Goal: Task Accomplishment & Management: Use online tool/utility

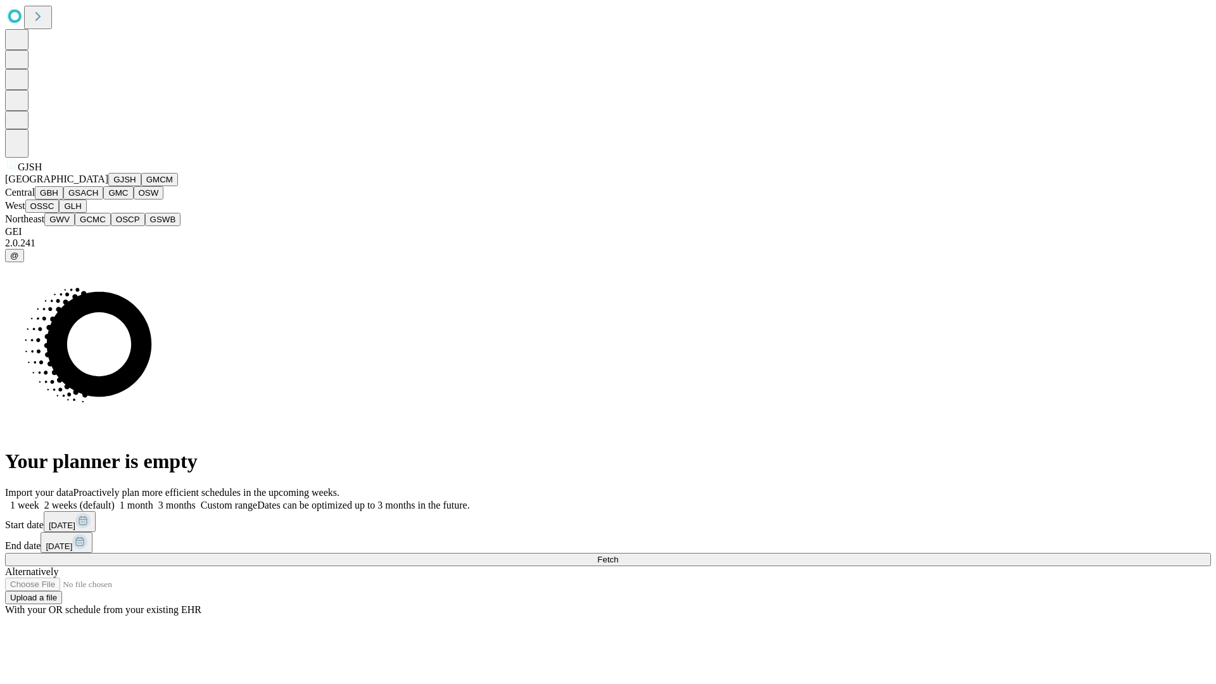
click at [108, 186] on button "GJSH" at bounding box center [124, 179] width 33 height 13
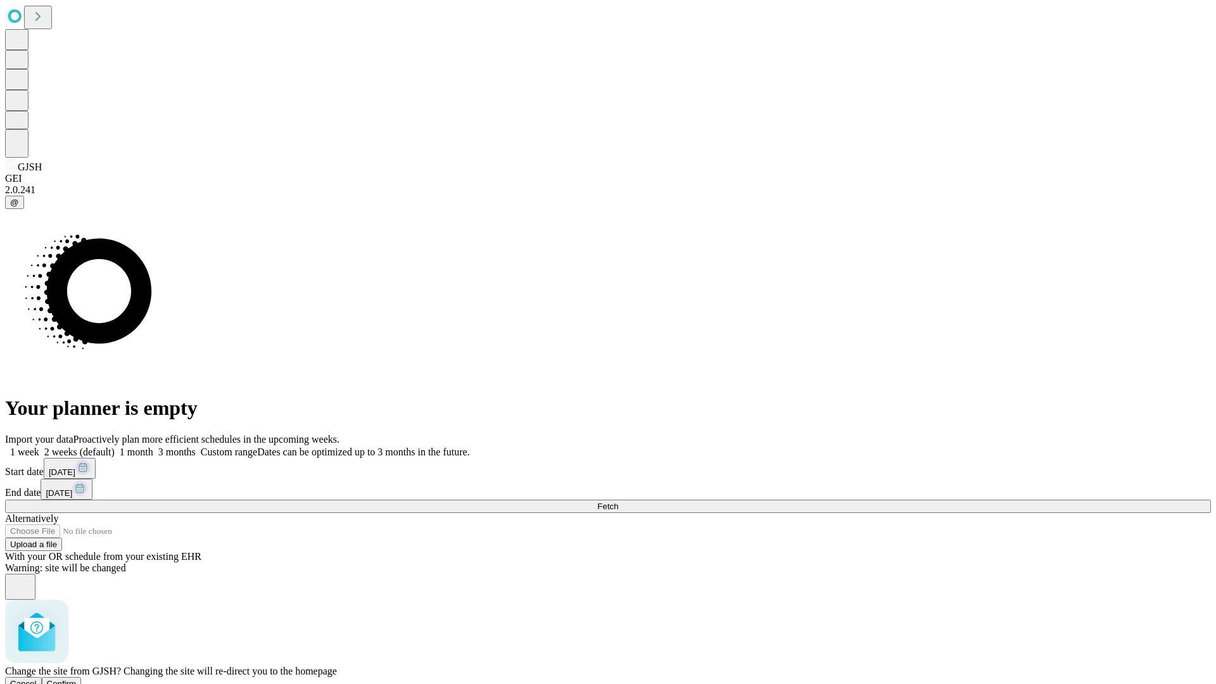
click at [77, 679] on span "Confirm" at bounding box center [62, 684] width 30 height 10
click at [115, 447] on label "2 weeks (default)" at bounding box center [76, 452] width 75 height 11
click at [618, 502] on span "Fetch" at bounding box center [607, 507] width 21 height 10
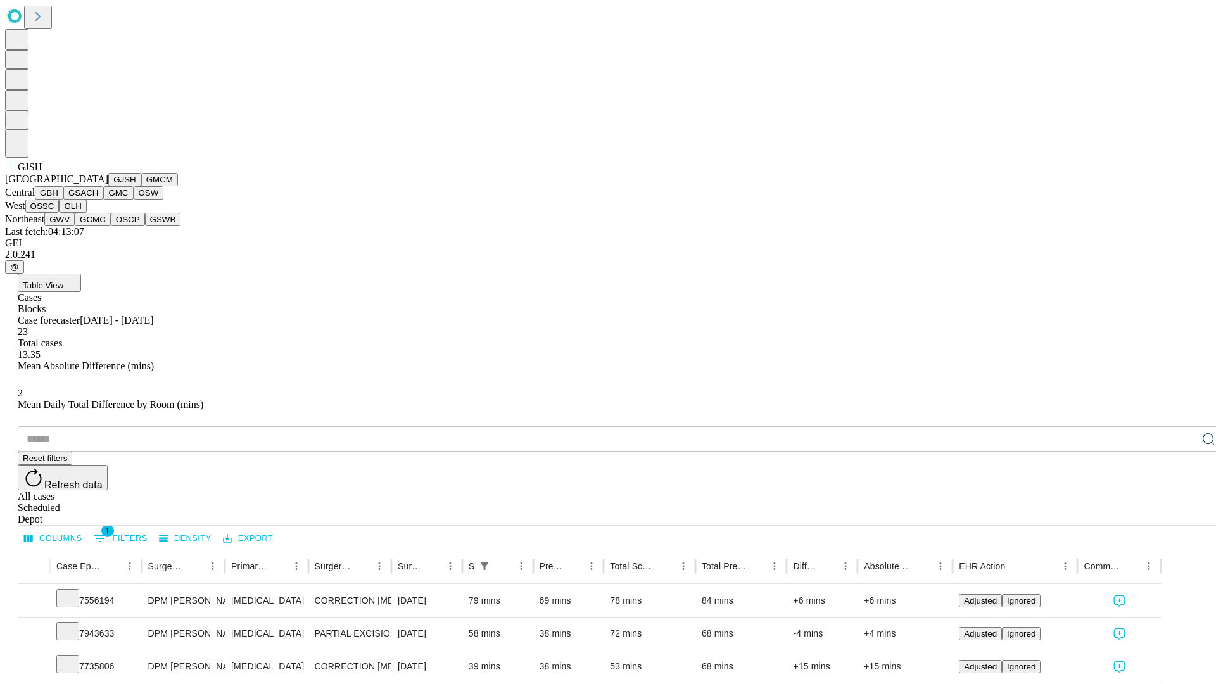
click at [141, 186] on button "GMCM" at bounding box center [159, 179] width 37 height 13
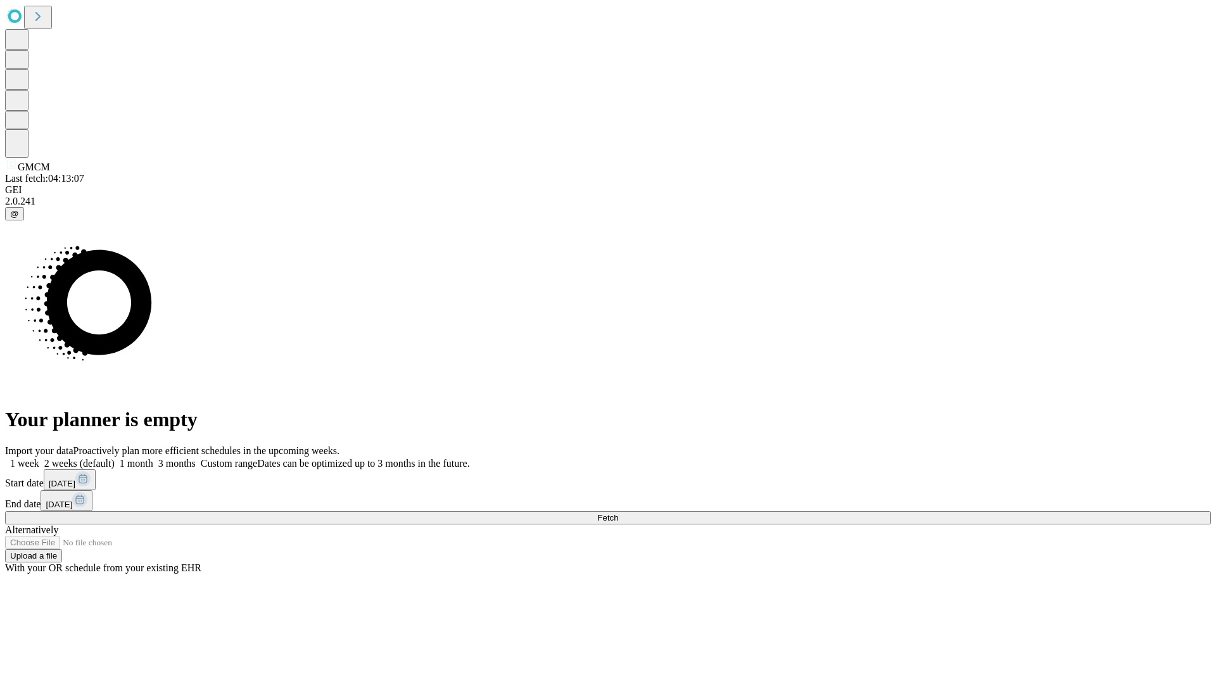
click at [115, 458] on label "2 weeks (default)" at bounding box center [76, 463] width 75 height 11
click at [618, 513] on span "Fetch" at bounding box center [607, 518] width 21 height 10
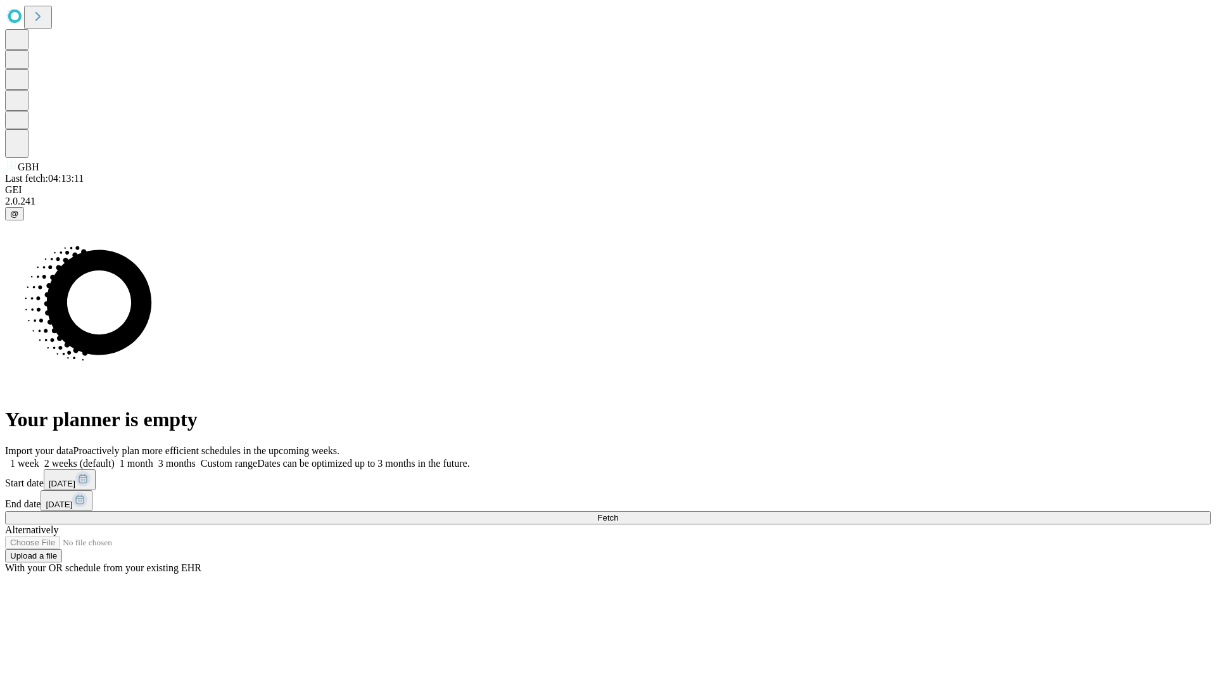
click at [115, 458] on label "2 weeks (default)" at bounding box center [76, 463] width 75 height 11
click at [618, 513] on span "Fetch" at bounding box center [607, 518] width 21 height 10
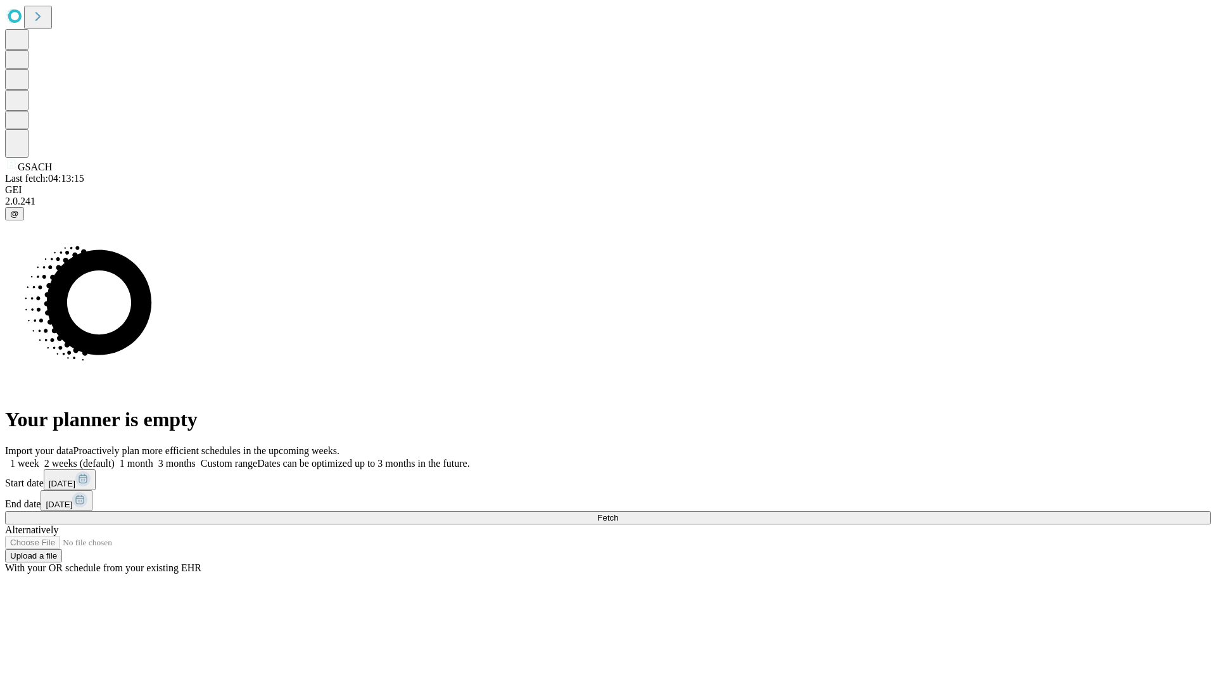
click at [115, 458] on label "2 weeks (default)" at bounding box center [76, 463] width 75 height 11
click at [618, 513] on span "Fetch" at bounding box center [607, 518] width 21 height 10
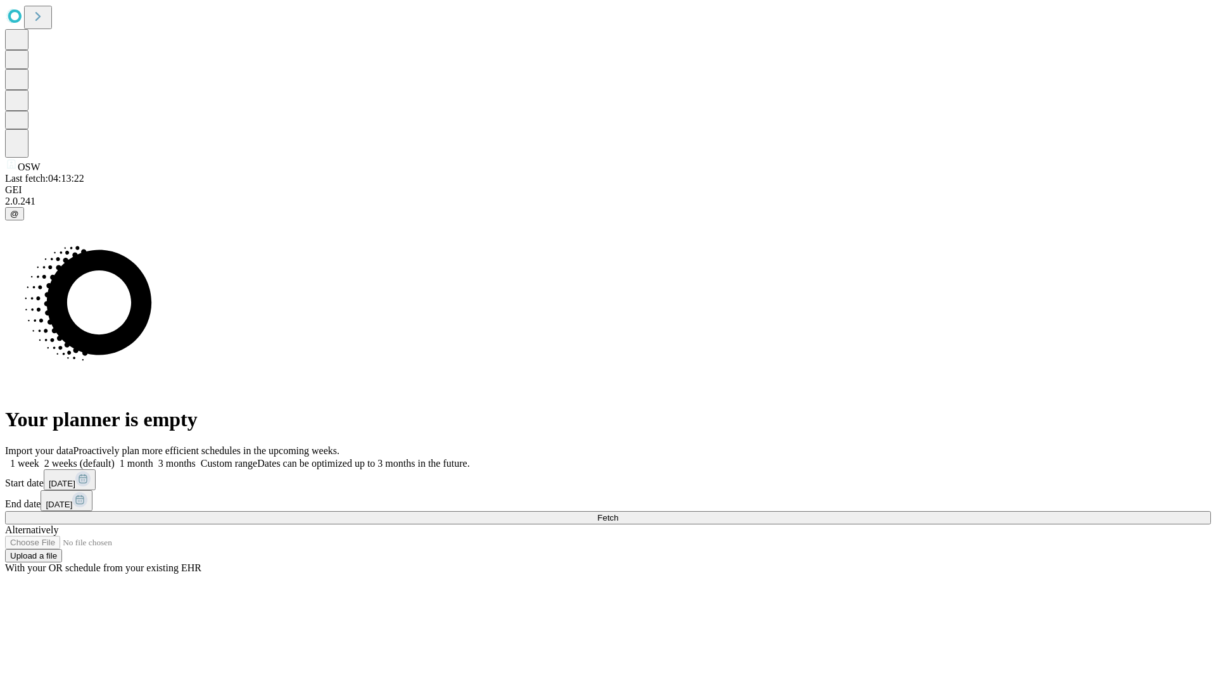
click at [115, 458] on label "2 weeks (default)" at bounding box center [76, 463] width 75 height 11
click at [618, 513] on span "Fetch" at bounding box center [607, 518] width 21 height 10
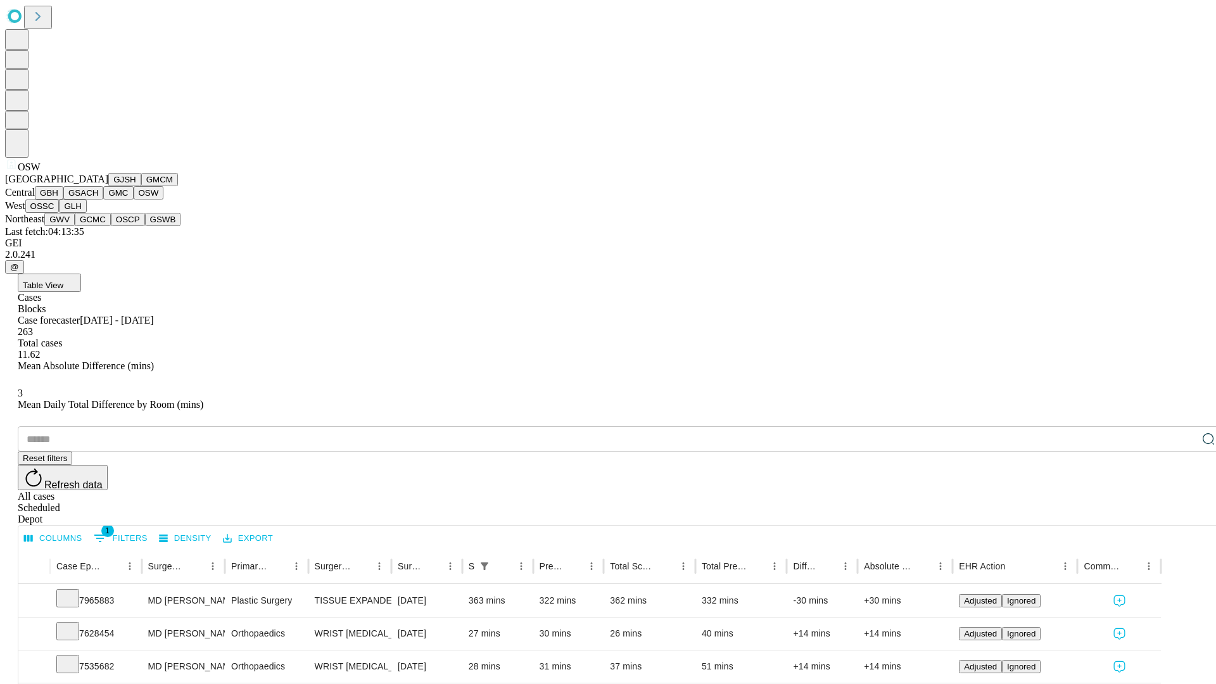
click at [60, 213] on button "OSSC" at bounding box center [42, 206] width 34 height 13
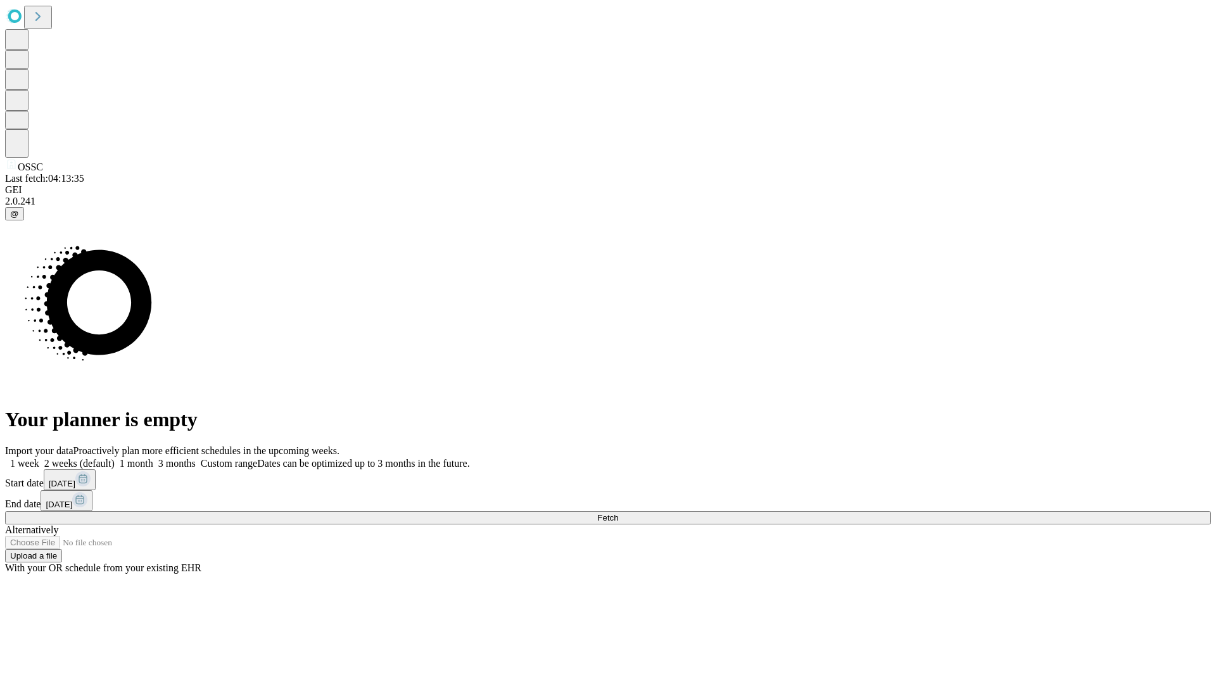
click at [115, 458] on label "2 weeks (default)" at bounding box center [76, 463] width 75 height 11
click at [618, 513] on span "Fetch" at bounding box center [607, 518] width 21 height 10
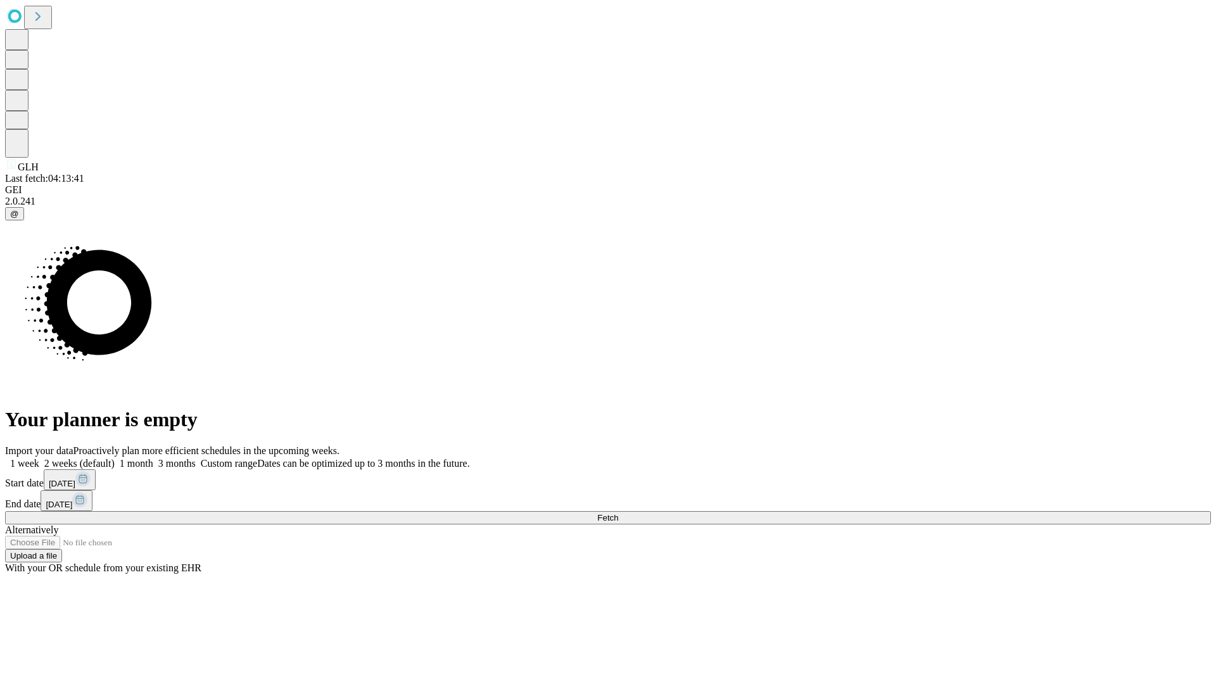
click at [115, 458] on label "2 weeks (default)" at bounding box center [76, 463] width 75 height 11
click at [618, 513] on span "Fetch" at bounding box center [607, 518] width 21 height 10
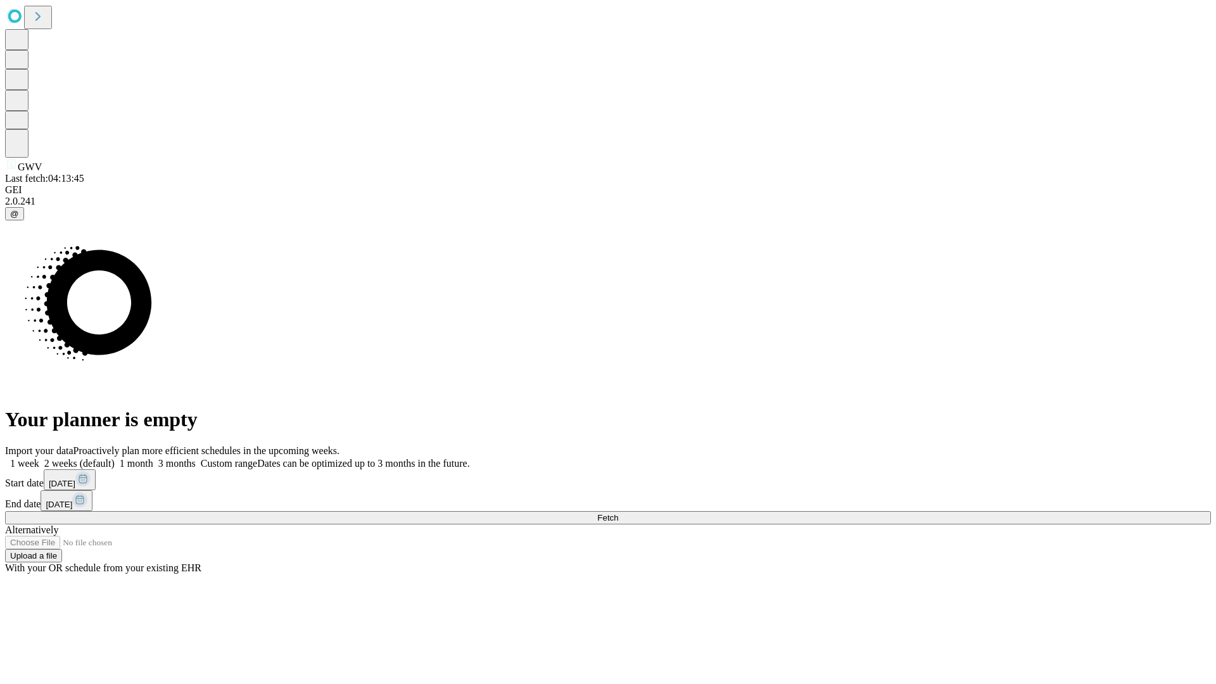
click at [115, 458] on label "2 weeks (default)" at bounding box center [76, 463] width 75 height 11
click at [618, 513] on span "Fetch" at bounding box center [607, 518] width 21 height 10
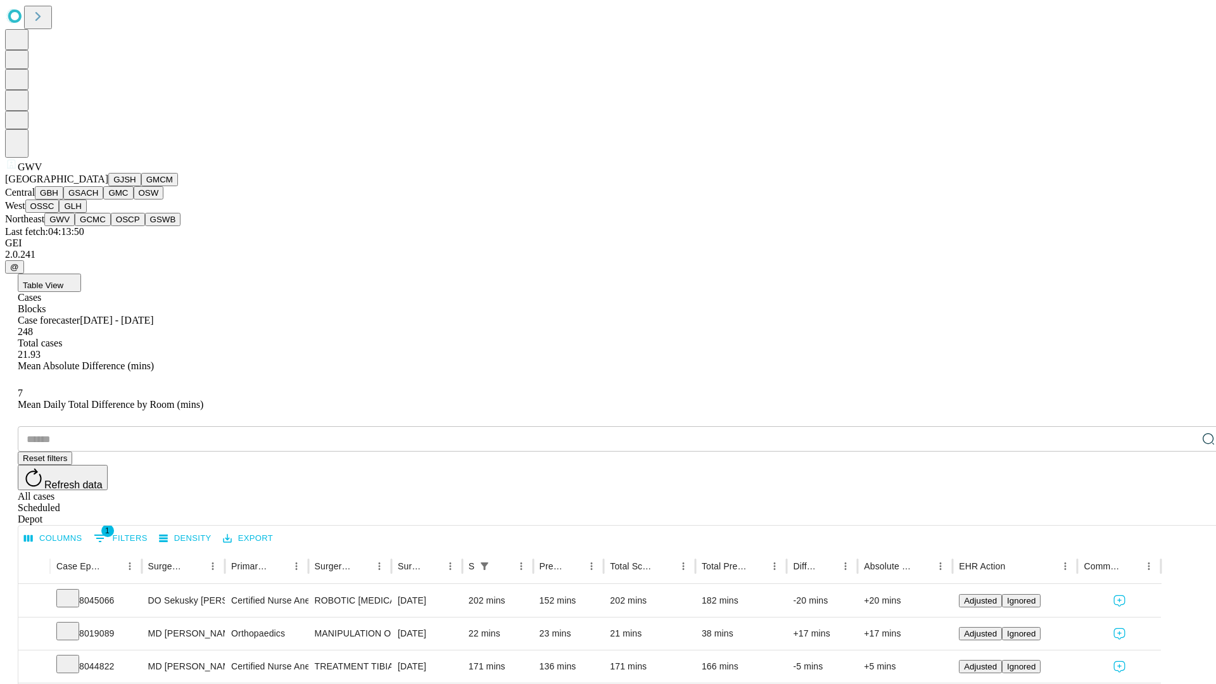
click at [98, 226] on button "GCMC" at bounding box center [93, 219] width 36 height 13
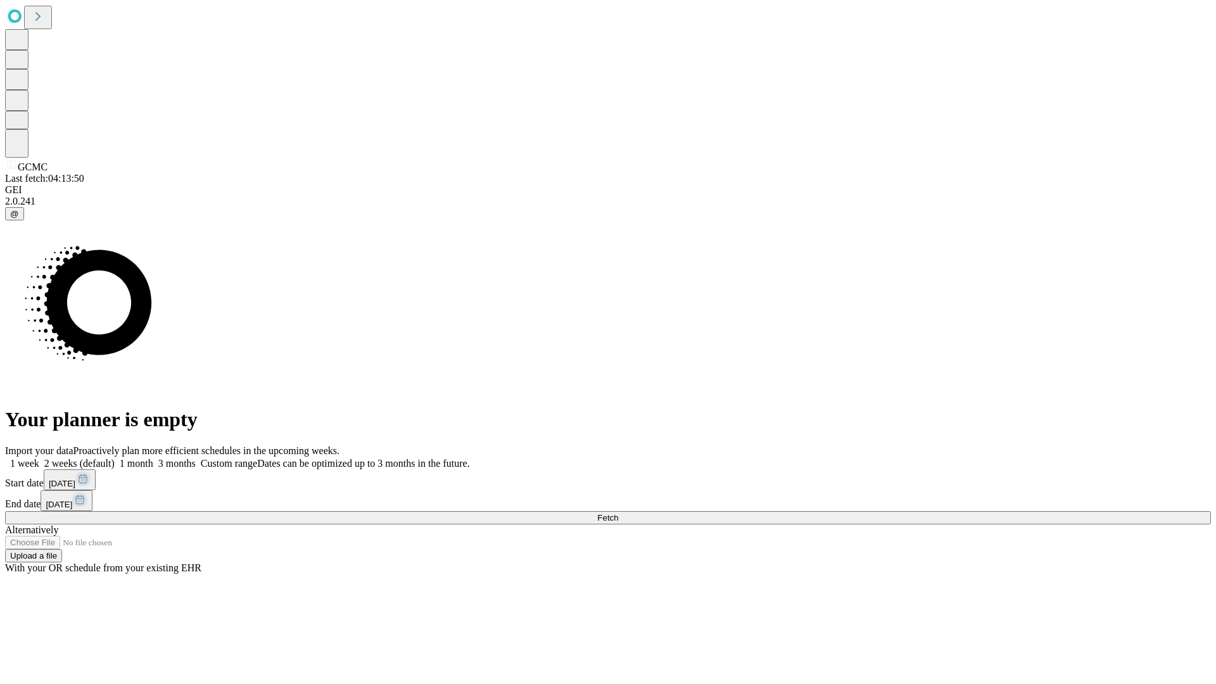
click at [115, 458] on label "2 weeks (default)" at bounding box center [76, 463] width 75 height 11
click at [618, 513] on span "Fetch" at bounding box center [607, 518] width 21 height 10
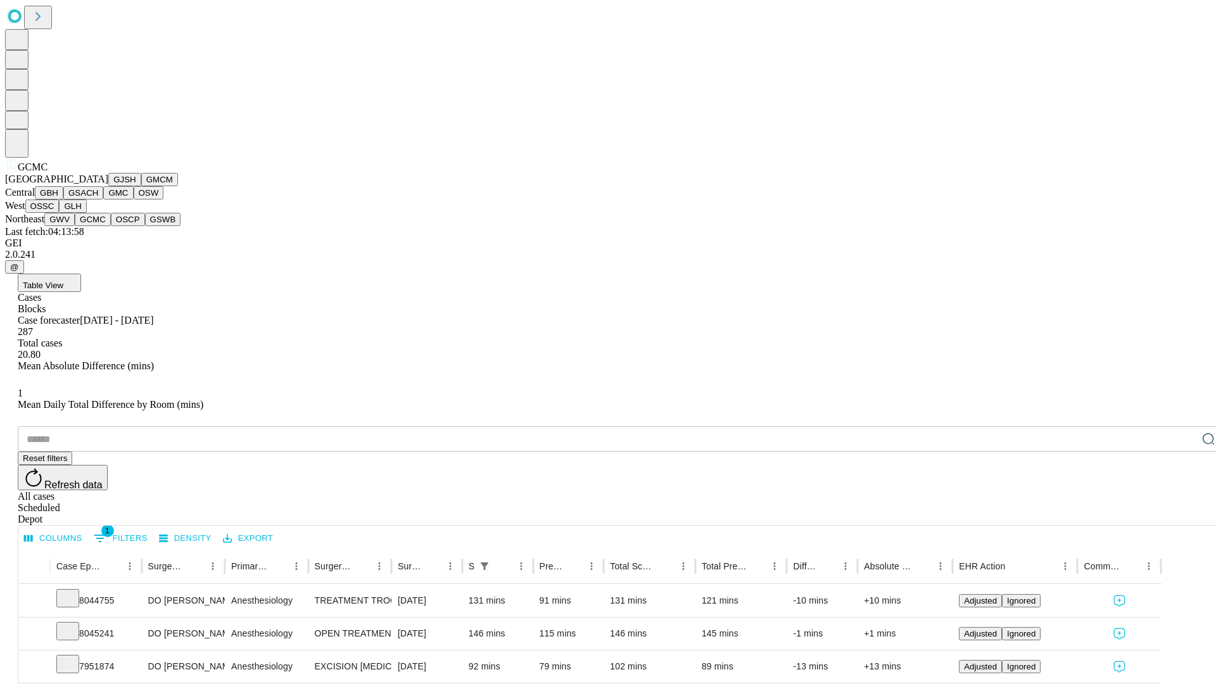
click at [111, 226] on button "OSCP" at bounding box center [128, 219] width 34 height 13
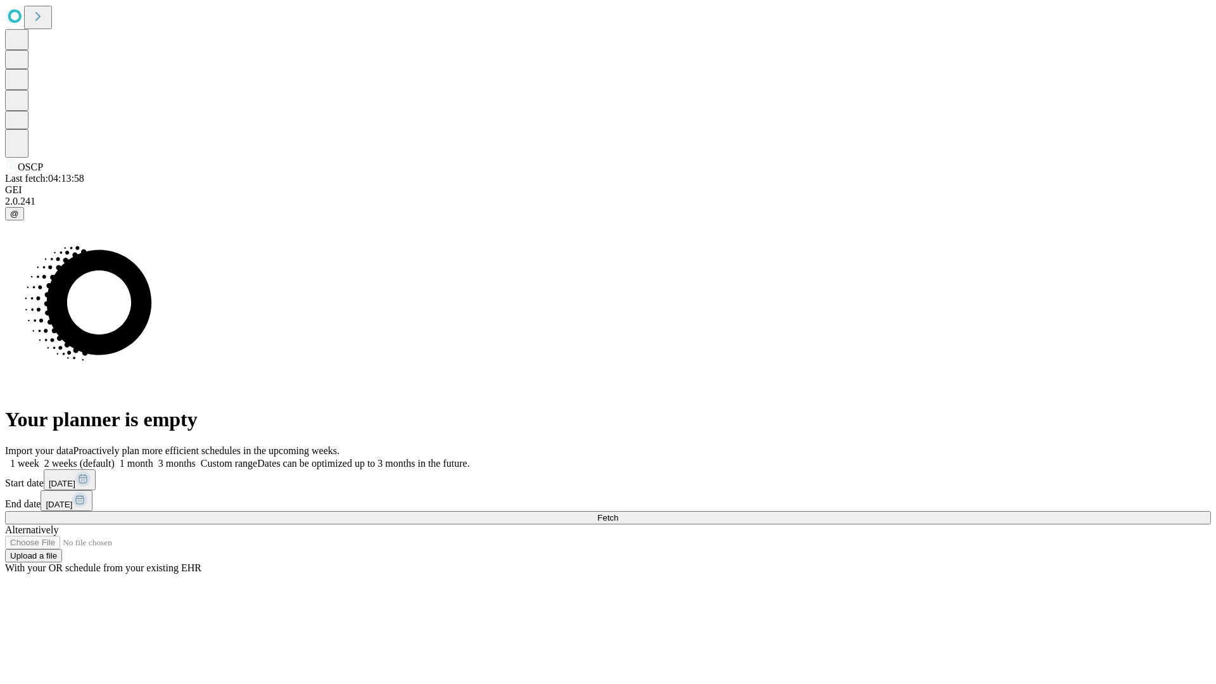
click at [115, 458] on label "2 weeks (default)" at bounding box center [76, 463] width 75 height 11
click at [618, 513] on span "Fetch" at bounding box center [607, 518] width 21 height 10
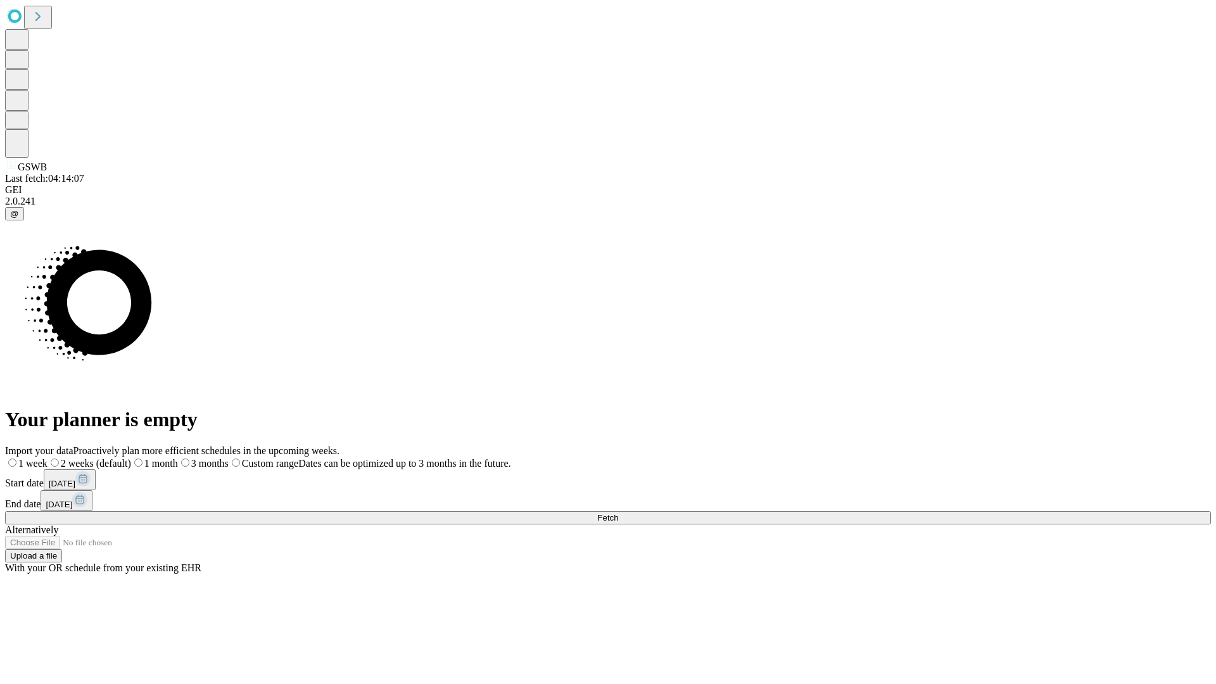
click at [131, 458] on label "2 weeks (default)" at bounding box center [90, 463] width 84 height 11
click at [618, 513] on span "Fetch" at bounding box center [607, 518] width 21 height 10
